Goal: Task Accomplishment & Management: Use online tool/utility

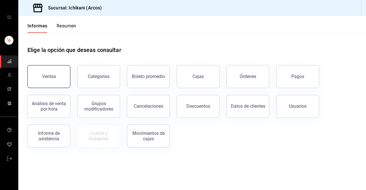
click at [50, 85] on button "Ventas" at bounding box center [48, 76] width 43 height 23
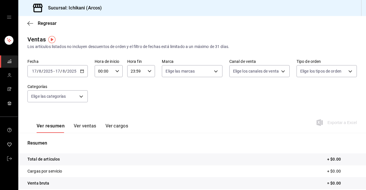
click at [80, 74] on div "[DATE] [DATE] - [DATE] [DATE]" at bounding box center [57, 71] width 60 height 12
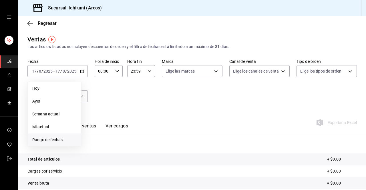
click at [45, 139] on font "Rango de fechas" at bounding box center [47, 140] width 30 height 5
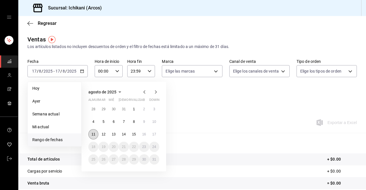
click at [92, 131] on button "11" at bounding box center [93, 134] width 10 height 10
click at [156, 135] on font "17" at bounding box center [155, 135] width 4 height 4
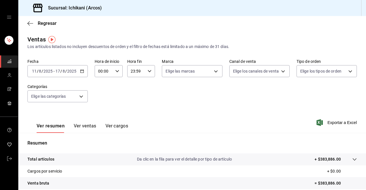
click at [117, 75] on div "00:00 Hora de inicio" at bounding box center [109, 71] width 28 height 12
click at [117, 75] on div at bounding box center [183, 95] width 366 height 190
click at [117, 75] on div "00:00 Hora de inicio" at bounding box center [109, 71] width 28 height 12
click at [102, 103] on font "05" at bounding box center [100, 104] width 5 height 5
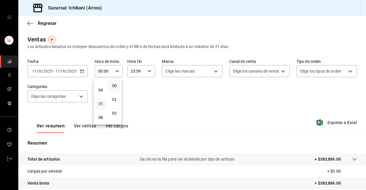
type input "05:00"
click at [114, 87] on font "00" at bounding box center [114, 86] width 5 height 5
click at [137, 73] on div at bounding box center [183, 95] width 366 height 190
click at [137, 73] on input "23:59" at bounding box center [136, 71] width 18 height 11
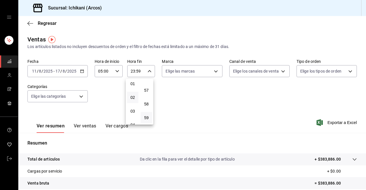
scroll to position [16, 0]
click at [130, 112] on button "03" at bounding box center [132, 110] width 11 height 11
click at [146, 86] on font "00" at bounding box center [146, 86] width 5 height 5
type input "03:00"
click at [156, 89] on div at bounding box center [183, 95] width 366 height 190
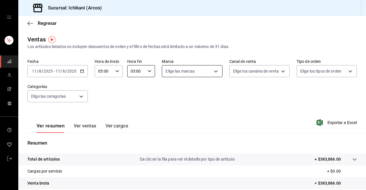
click at [213, 73] on body "Sucursal: Ichikani (Arcos) Regresar Ventas Los artículos listados no incluyen d…" at bounding box center [183, 95] width 366 height 190
click at [169, 110] on input "checkbox" at bounding box center [166, 112] width 5 height 5
checkbox input "true"
type input "5b36b593-4404-40a8-ab52-4e9fd09f90e2"
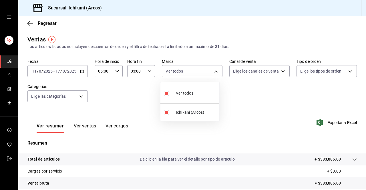
click at [170, 93] on label at bounding box center [167, 93] width 7 height 8
click at [169, 93] on input "checkbox" at bounding box center [166, 93] width 5 height 5
checkbox input "true"
type input "5b36b593-4404-40a8-ab52-4e9fd09f90e2"
checkbox input "true"
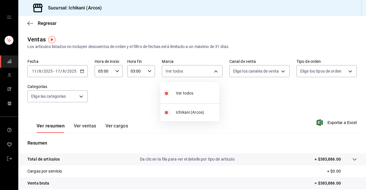
click at [277, 71] on div at bounding box center [183, 95] width 366 height 190
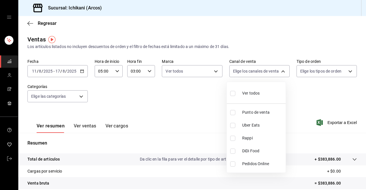
click at [277, 71] on body "Sucursal: Ichikani (Arcos) Regresar Ventas Los artículos listados no incluyen d…" at bounding box center [183, 95] width 366 height 190
click at [277, 71] on div at bounding box center [183, 95] width 366 height 190
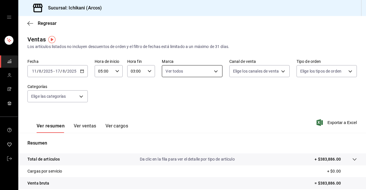
click at [212, 70] on body "Sucursal: Ichikani (Arcos) Regresar Ventas Los artículos listados no incluyen d…" at bounding box center [183, 95] width 366 height 190
click at [215, 73] on div at bounding box center [183, 95] width 366 height 190
click at [329, 118] on div "Ver resumen Ver ventas Ver cargos Exportar a Excel" at bounding box center [192, 121] width 348 height 24
click at [329, 124] on font "Exportar a Excel" at bounding box center [342, 123] width 29 height 5
